Goal: Answer question/provide support

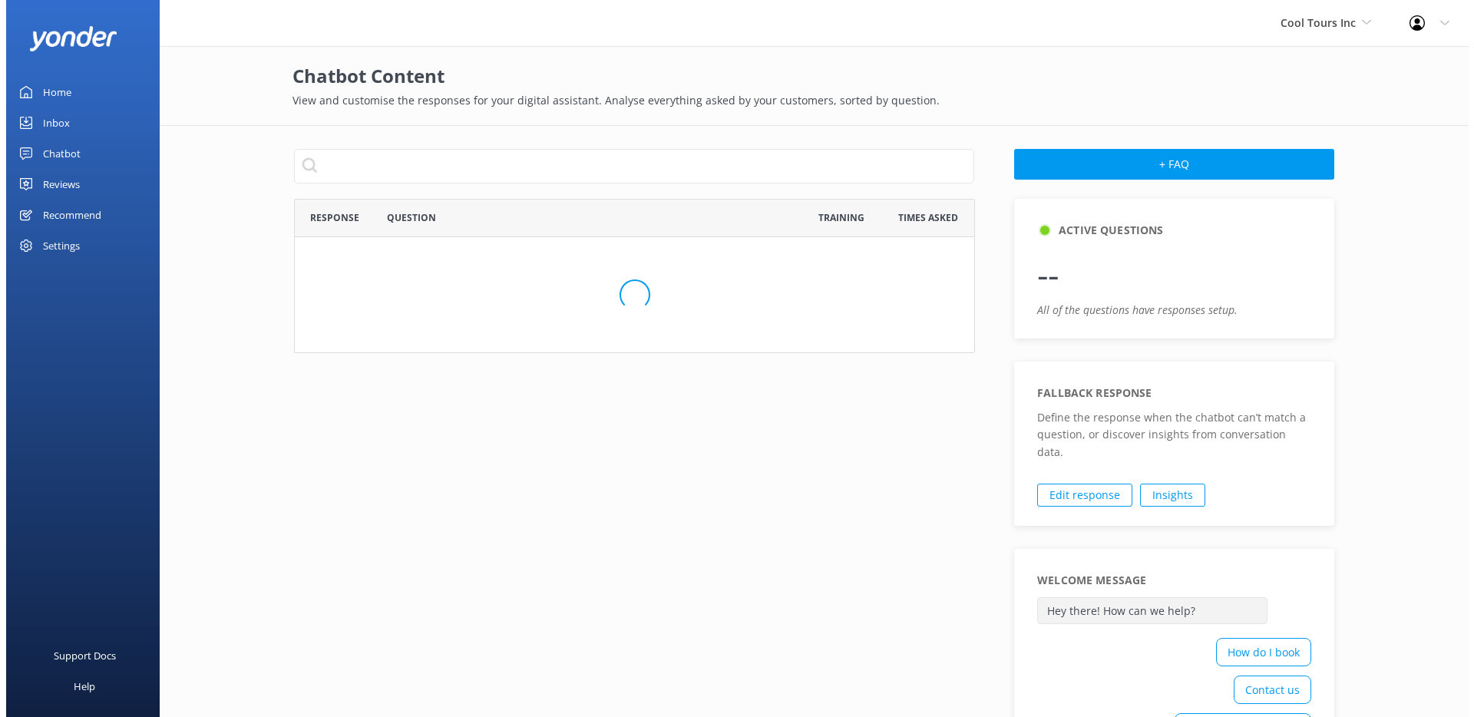
scroll to position [527, 669]
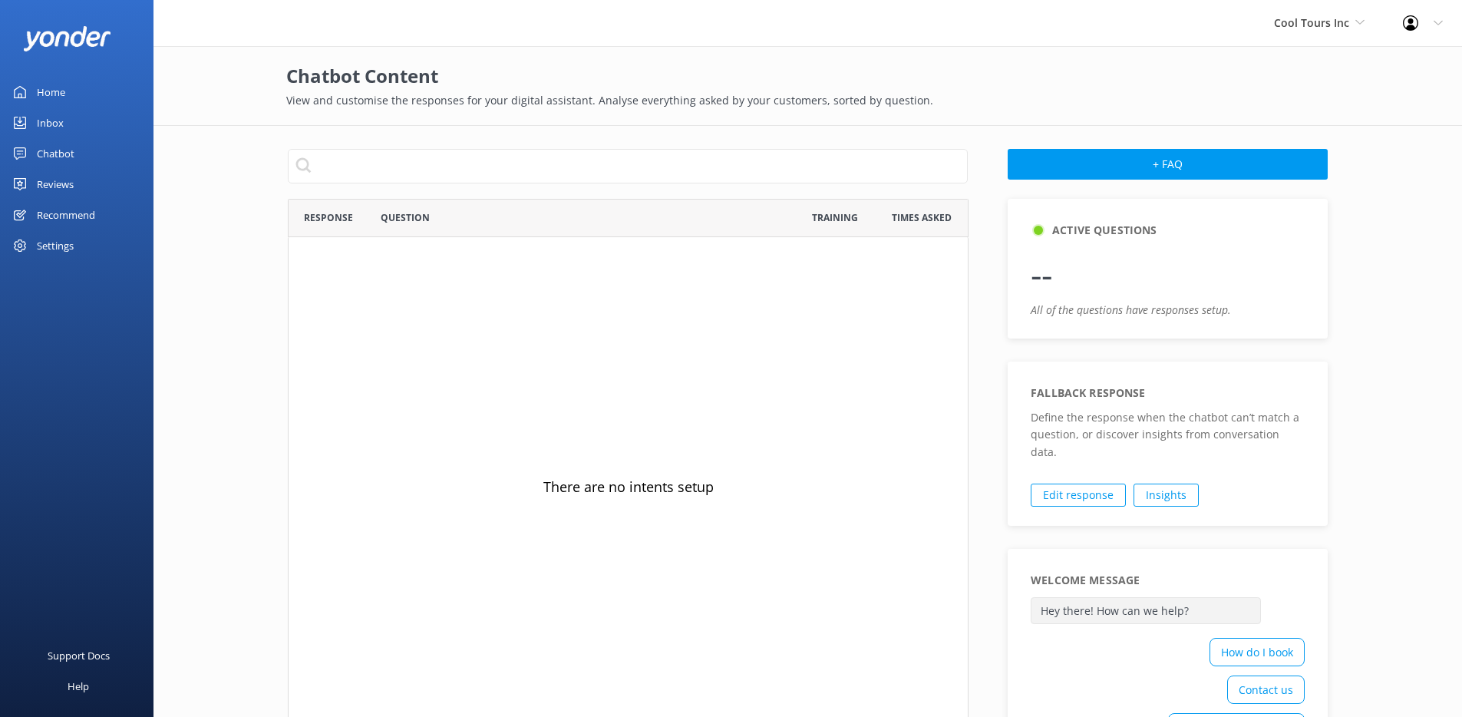
click at [49, 114] on div "Inbox" at bounding box center [50, 122] width 27 height 31
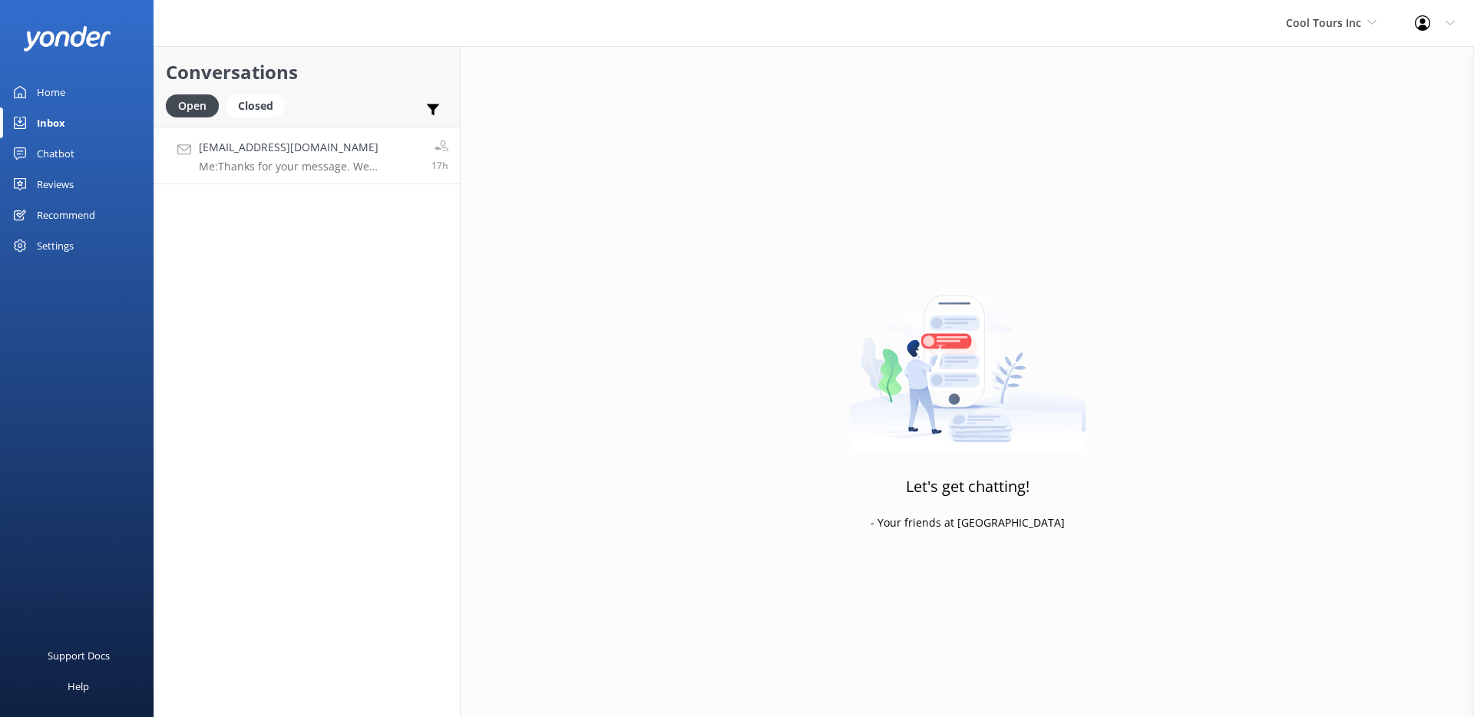
click at [275, 151] on h4 "[EMAIL_ADDRESS][DOMAIN_NAME]" at bounding box center [309, 147] width 221 height 17
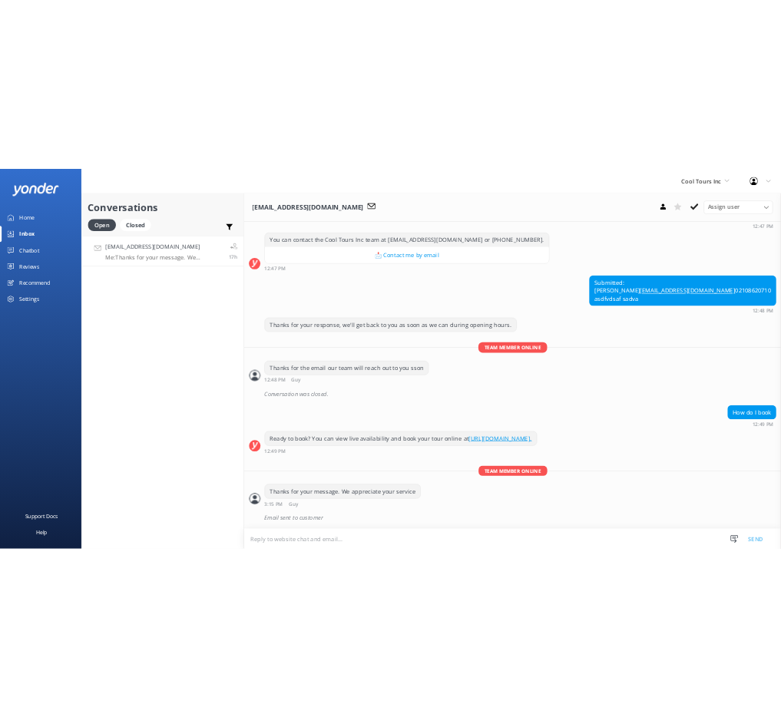
scroll to position [395, 0]
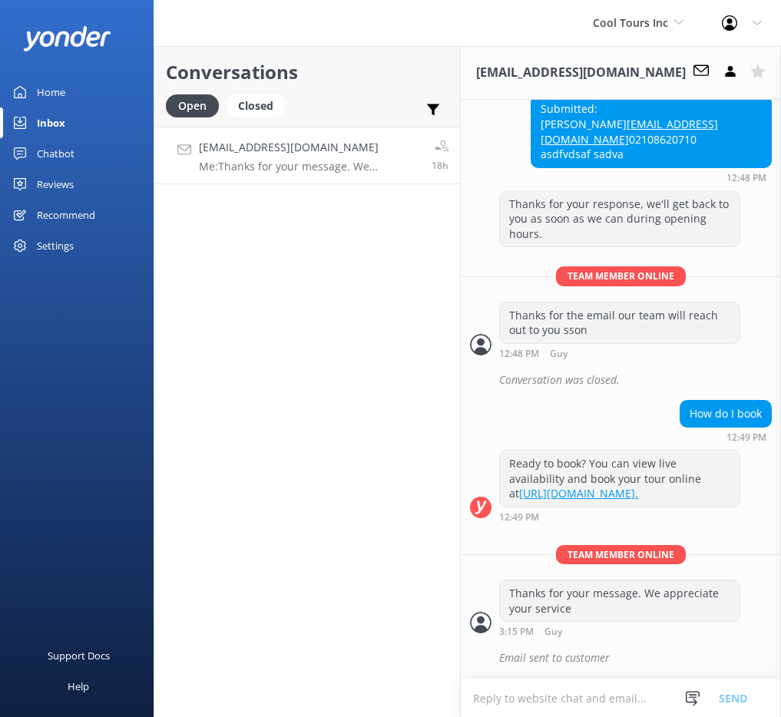
scroll to position [497, 0]
